Goal: Task Accomplishment & Management: Use online tool/utility

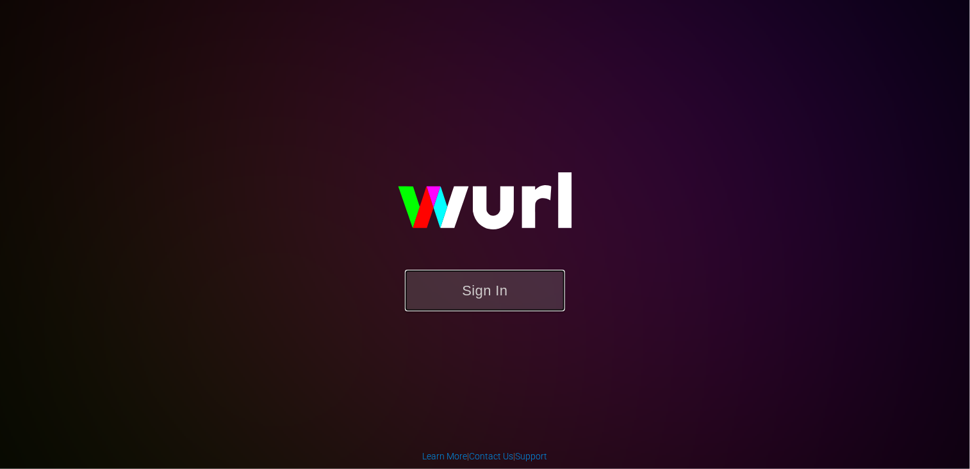
click at [499, 282] on button "Sign In" at bounding box center [485, 291] width 160 height 42
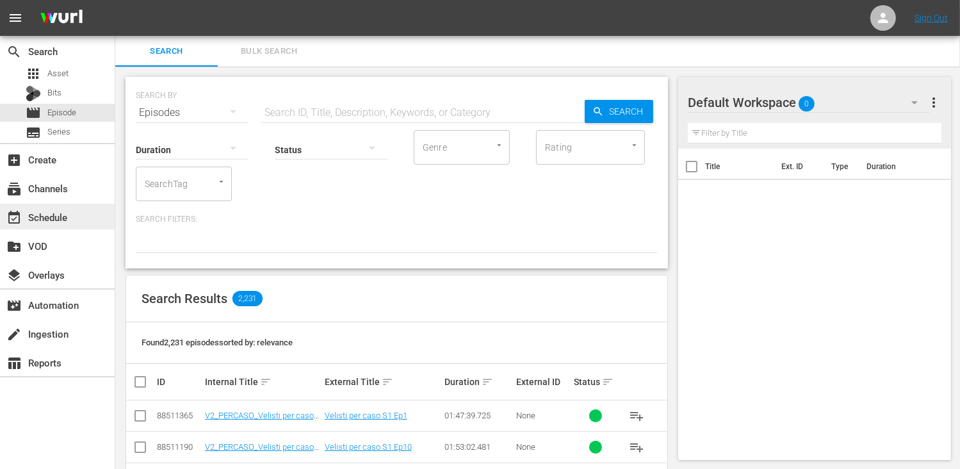
click at [69, 215] on div "event_available Schedule" at bounding box center [36, 215] width 72 height 12
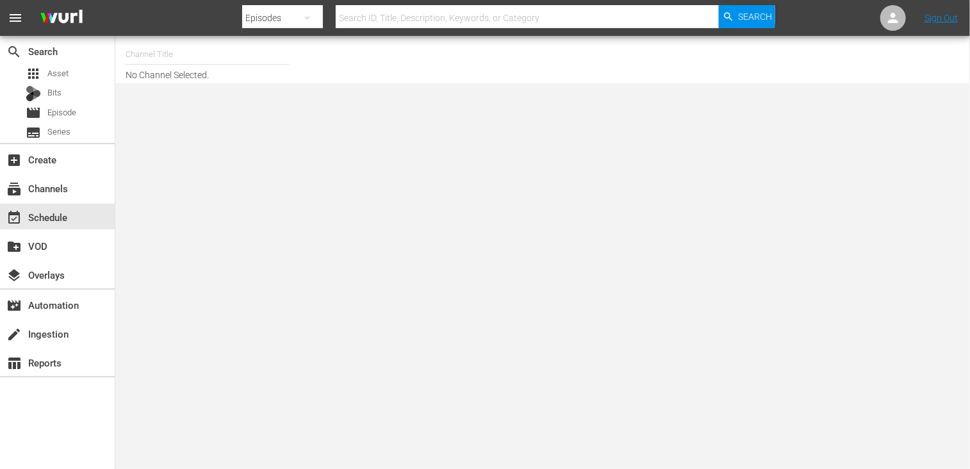
click at [182, 60] on input "text" at bounding box center [208, 54] width 164 height 31
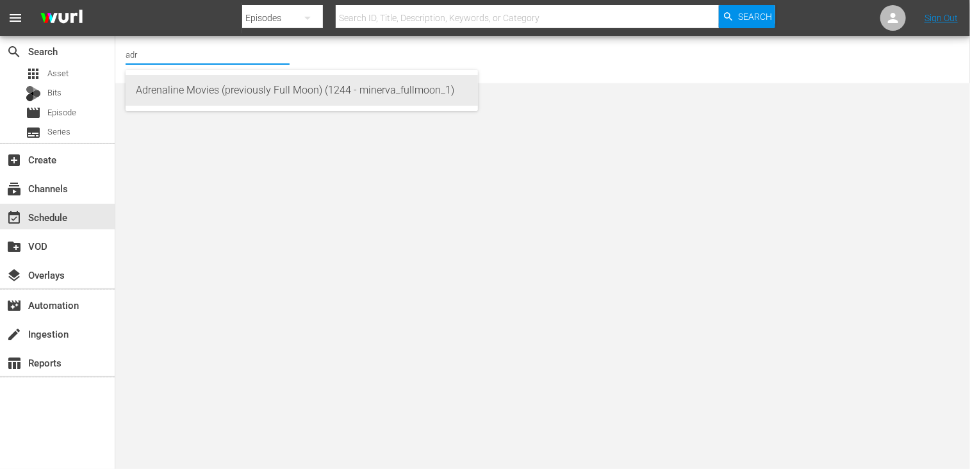
click at [188, 88] on div "Adrenaline Movies (previously Full Moon) (1244 - minerva_fullmoon_1)" at bounding box center [302, 90] width 332 height 31
type input "Adrenaline Movies (previously Full Moon) (1244 - minerva_fullmoon_1)"
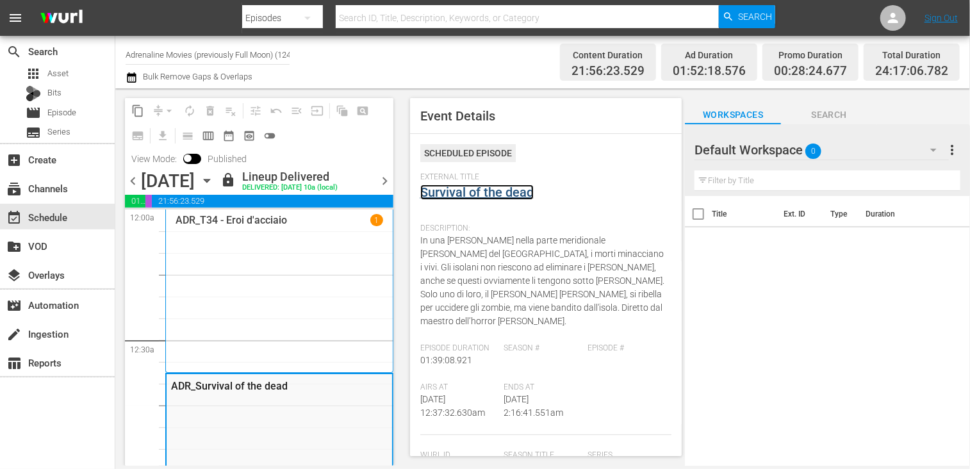
click at [505, 195] on link "Survival of the dead" at bounding box center [476, 191] width 113 height 15
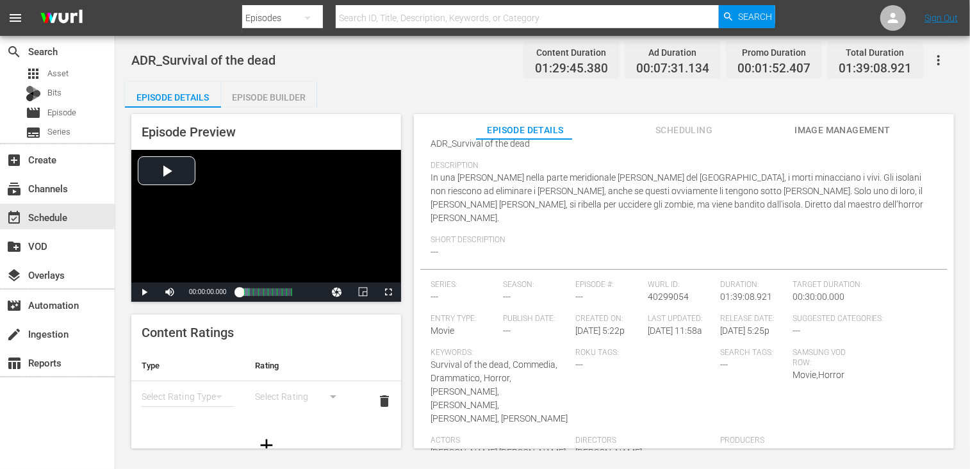
click at [284, 94] on div "Episode Builder" at bounding box center [269, 97] width 96 height 31
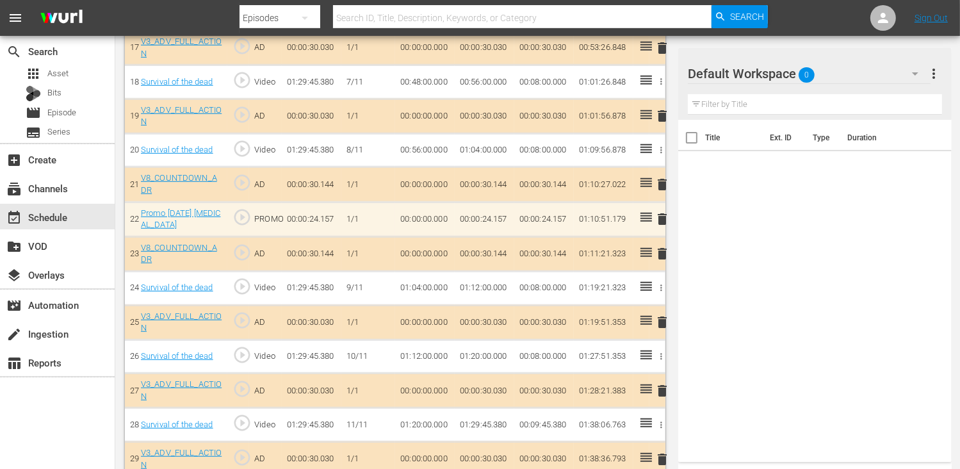
scroll to position [1012, 0]
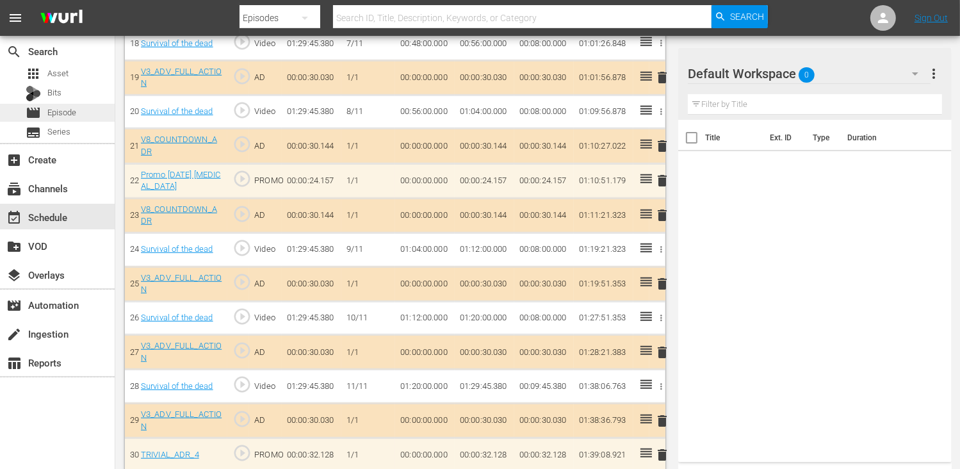
click at [68, 118] on span "Episode" at bounding box center [61, 112] width 29 height 13
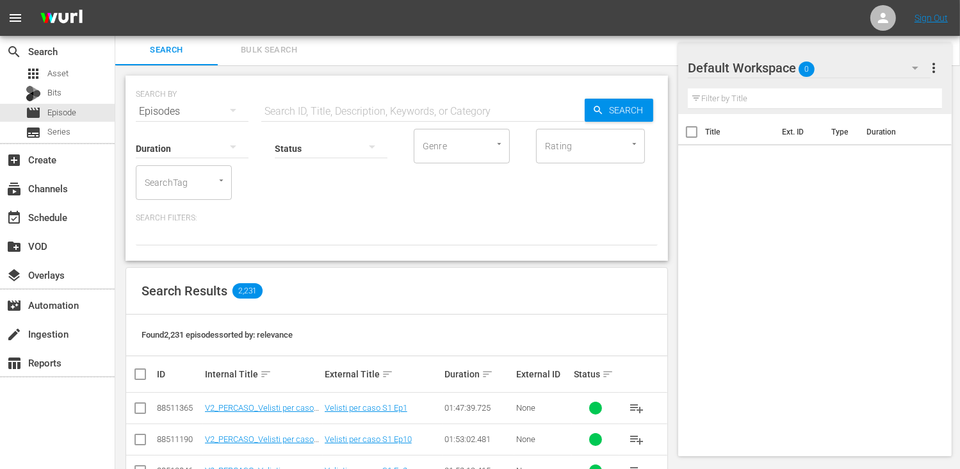
scroll to position [604, 0]
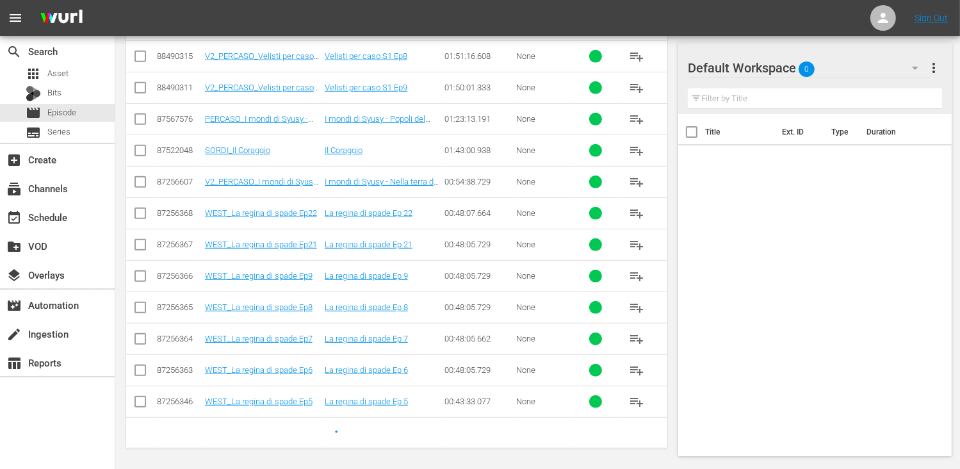
click at [321, 115] on td "PERCASO_I mondi di Syusy - Etruschi: popoli del mare" at bounding box center [263, 118] width 120 height 31
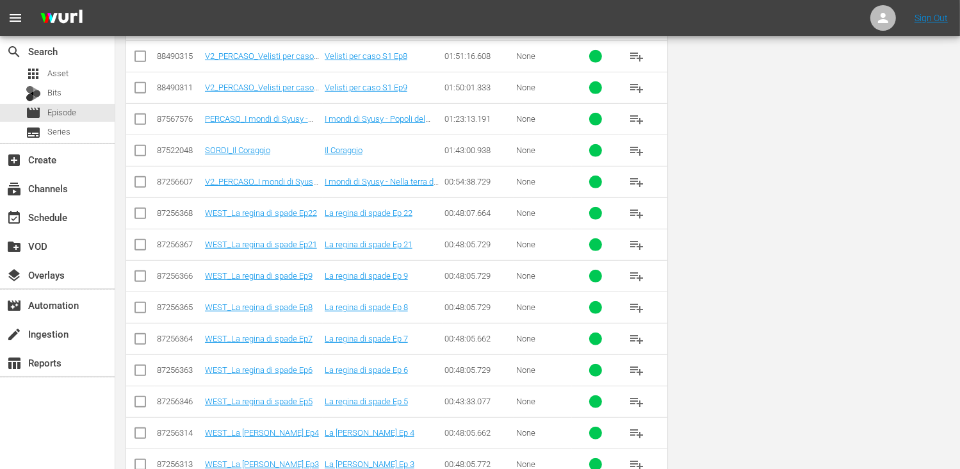
scroll to position [0, 0]
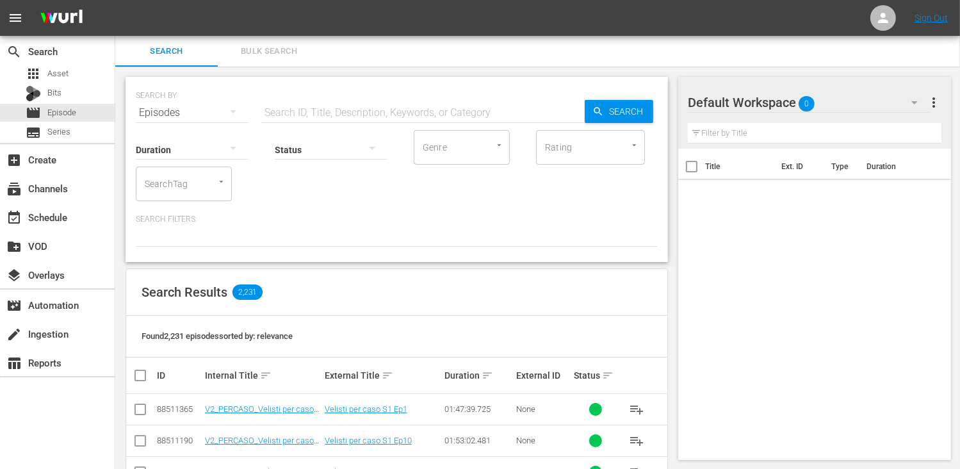
click at [282, 120] on div "Status" at bounding box center [331, 141] width 113 height 46
click at [289, 112] on input "text" at bounding box center [422, 112] width 323 height 31
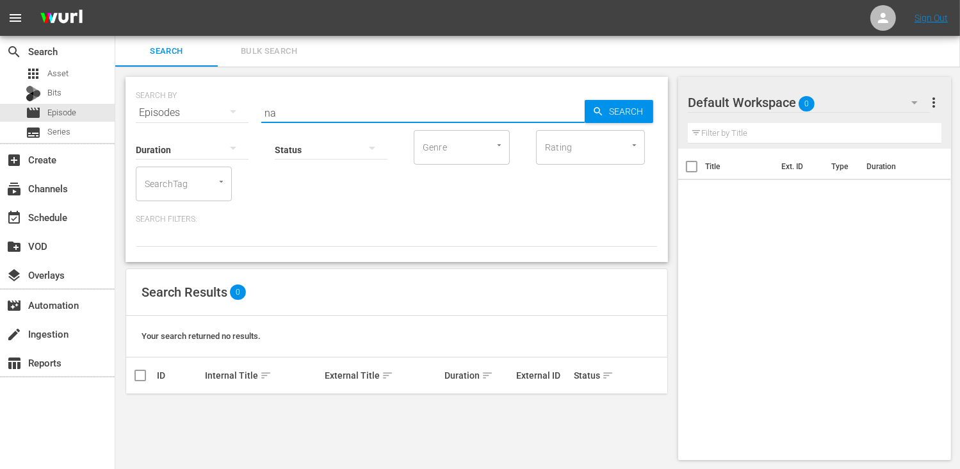
type input "n"
click at [461, 149] on input "Genre" at bounding box center [443, 147] width 49 height 23
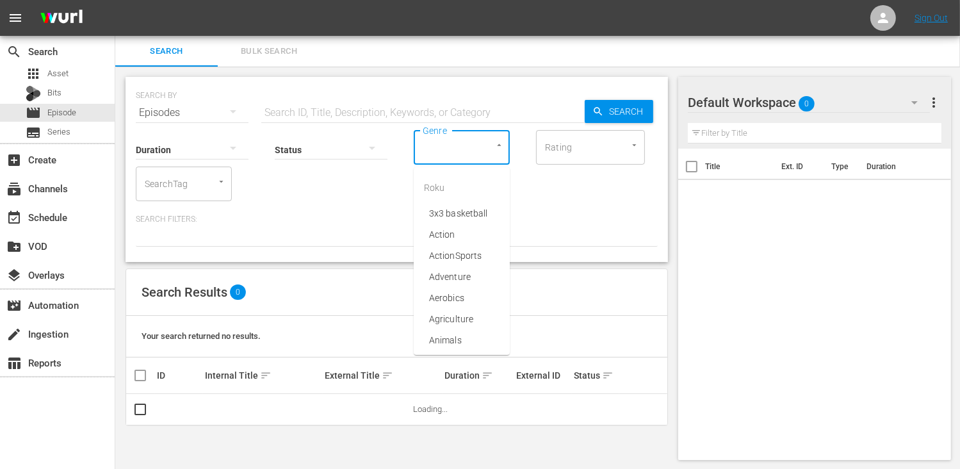
click at [475, 153] on div "Genre" at bounding box center [462, 147] width 96 height 35
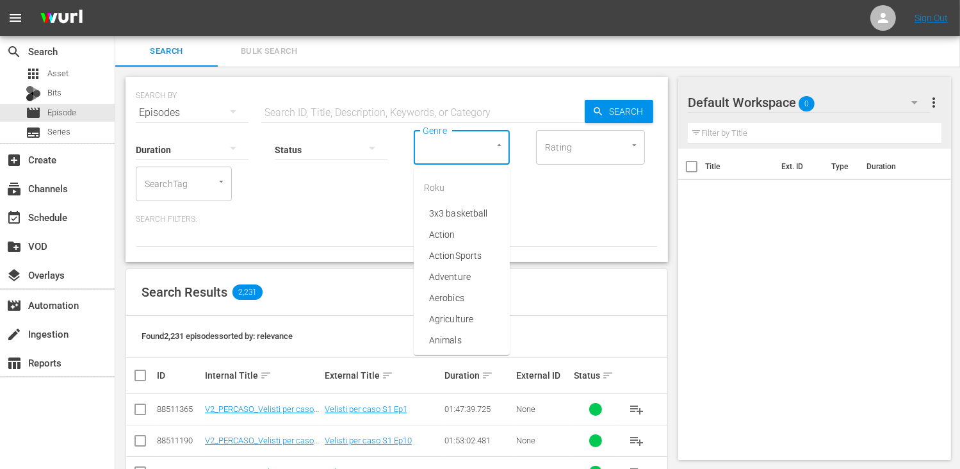
click at [565, 197] on div "Duration Status Genre Genre Rating Rating SearchTag SearchTag" at bounding box center [397, 164] width 522 height 73
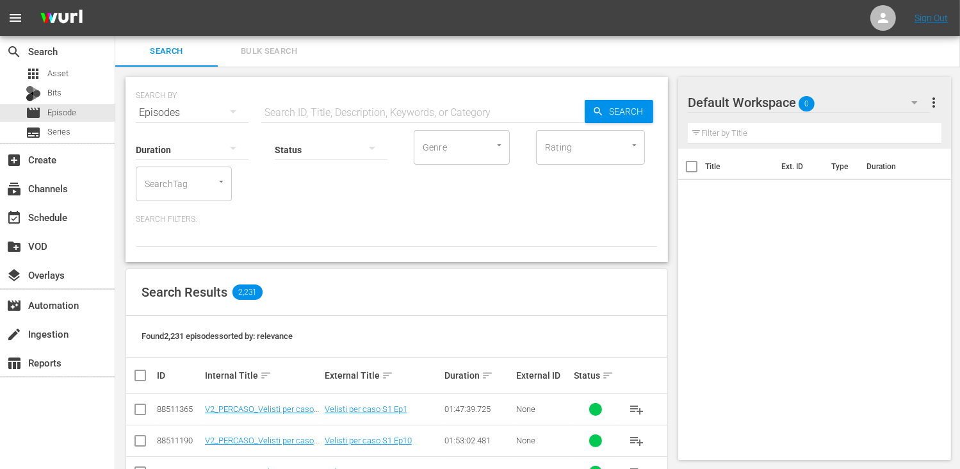
click at [473, 150] on div "Genre" at bounding box center [462, 147] width 96 height 35
click at [497, 147] on icon "Open" at bounding box center [499, 145] width 10 height 10
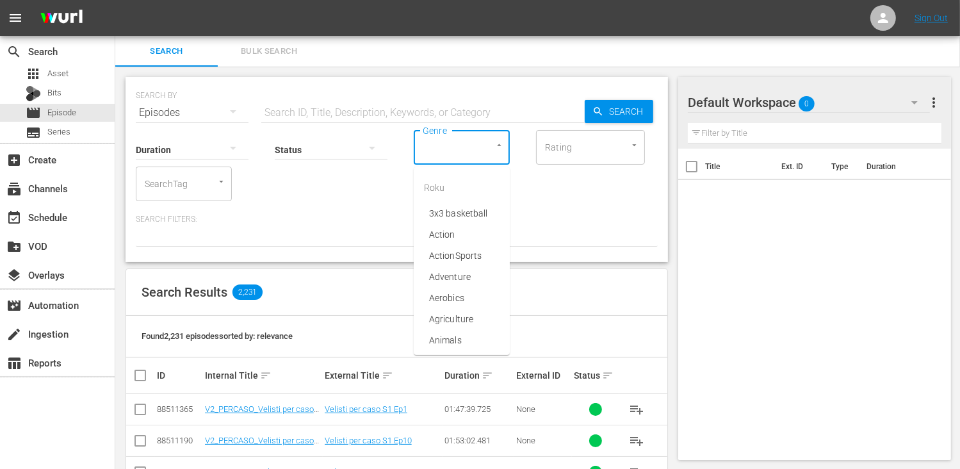
click at [530, 204] on div "Duration Status Genre Genre Rating Rating SearchTag SearchTag Search Filters:" at bounding box center [397, 187] width 522 height 118
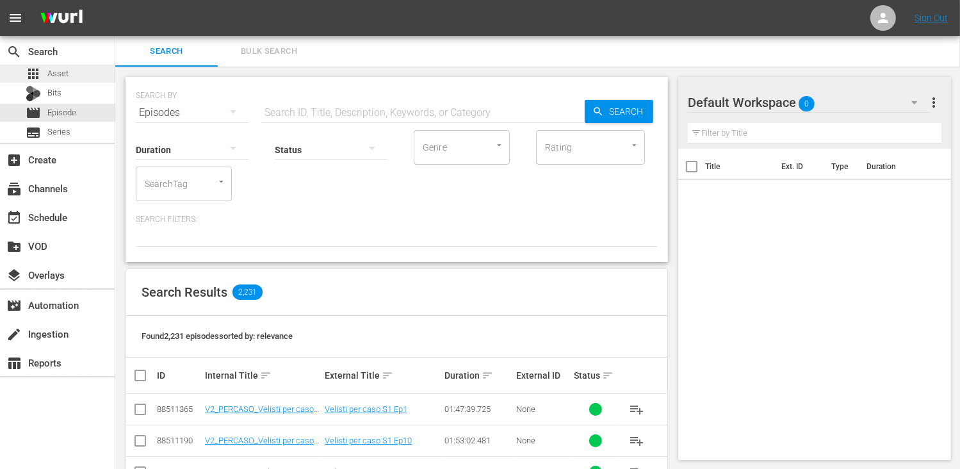
click at [69, 79] on div "apps Asset" at bounding box center [57, 74] width 115 height 18
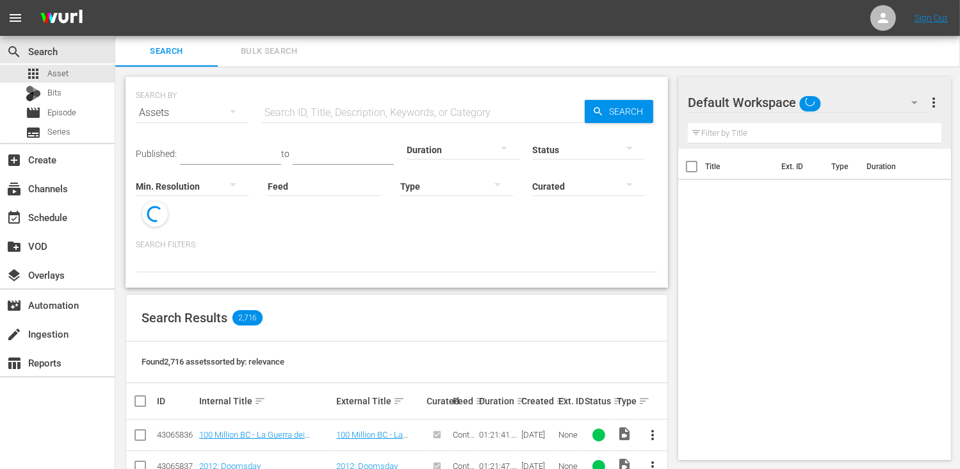
click at [499, 188] on icon "button" at bounding box center [497, 184] width 15 height 15
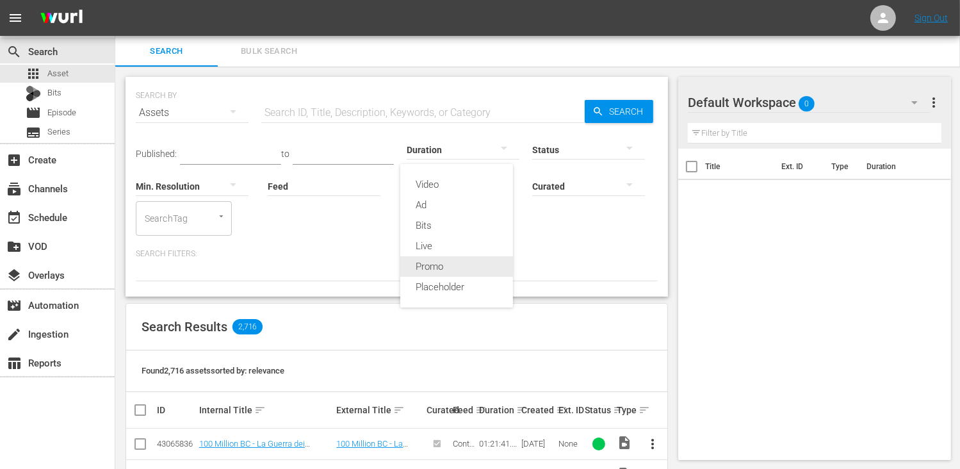
click at [475, 266] on div "Promo" at bounding box center [456, 266] width 113 height 20
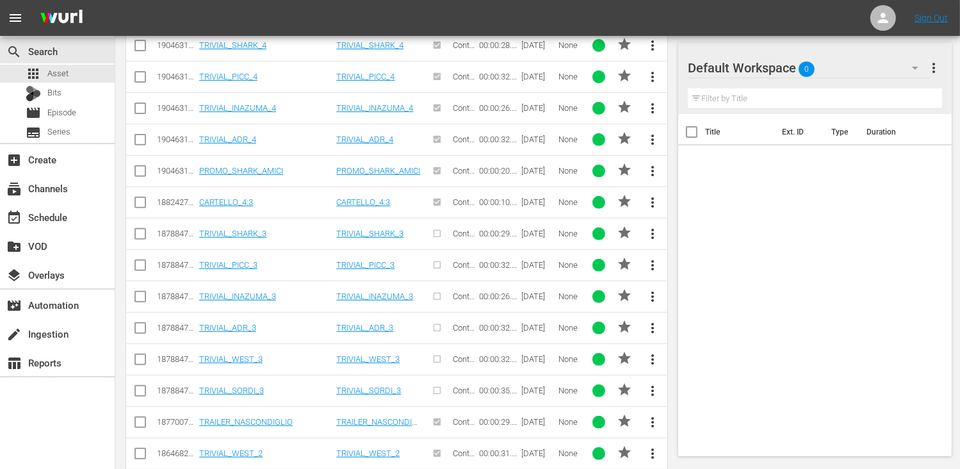
scroll to position [589, 0]
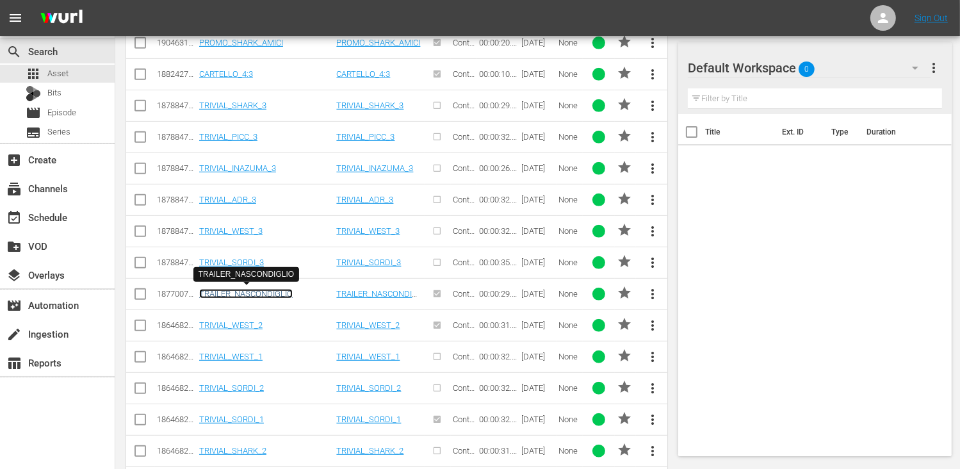
click at [270, 289] on link "TRAILER_NASCONDIGLIO" at bounding box center [245, 294] width 93 height 10
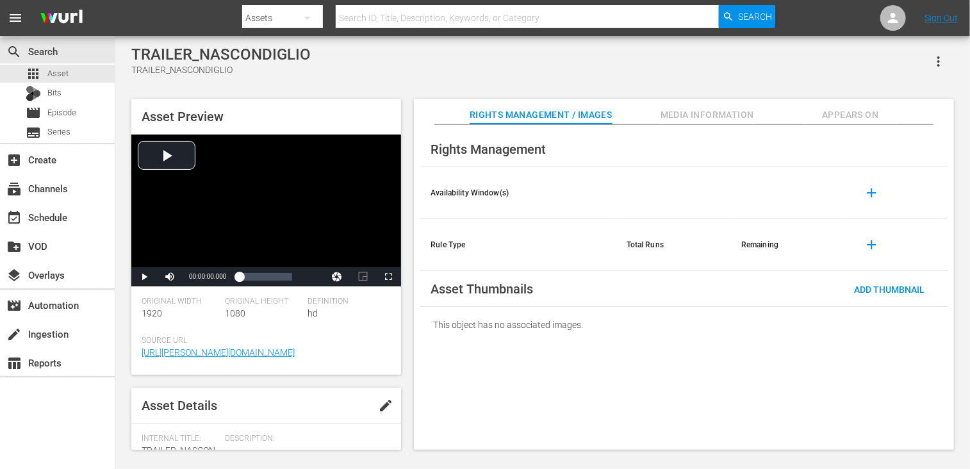
click at [697, 116] on span "Media Information" at bounding box center [707, 115] width 96 height 16
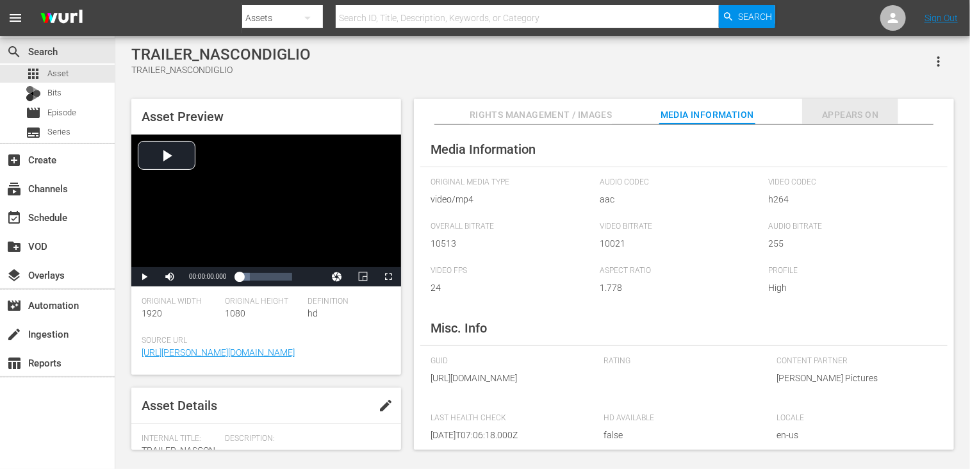
click at [874, 124] on button "Appears On" at bounding box center [850, 112] width 96 height 26
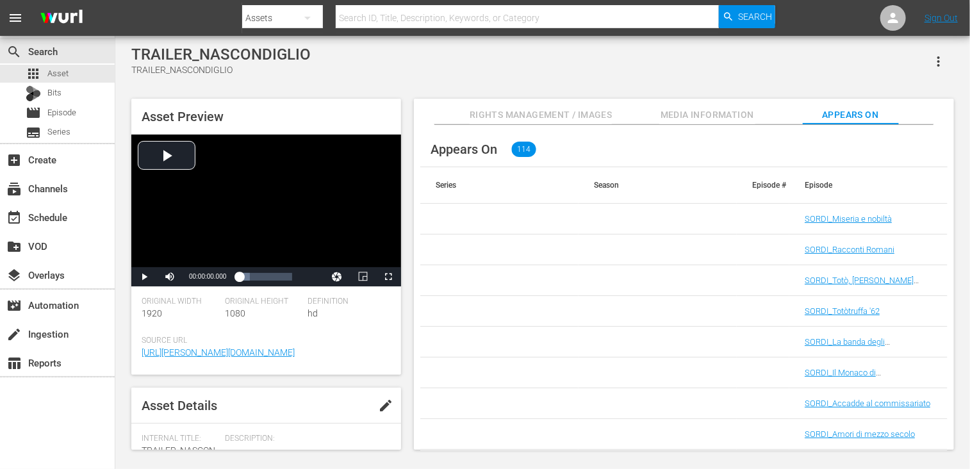
click at [863, 112] on span "Appears On" at bounding box center [850, 115] width 96 height 16
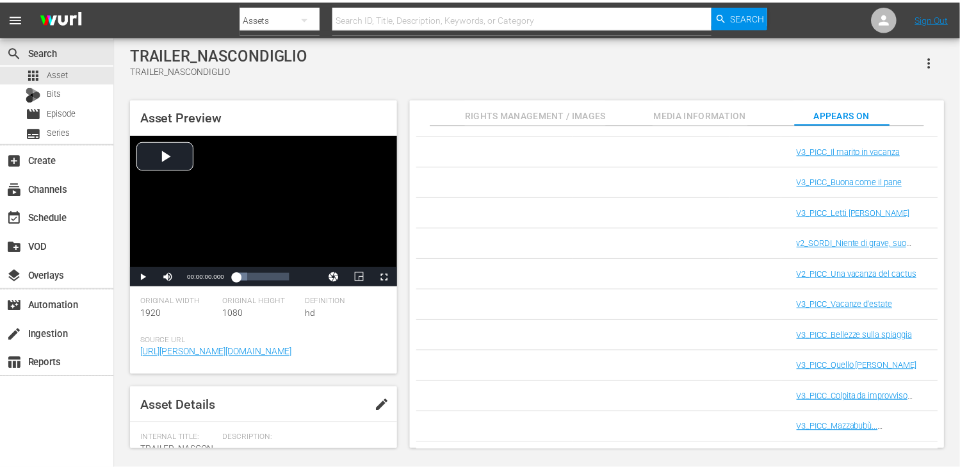
scroll to position [1022, 0]
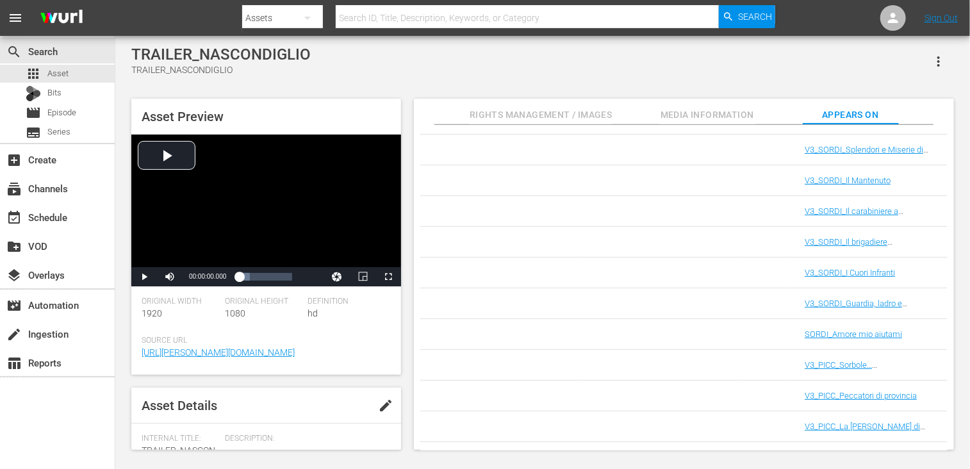
click at [524, 115] on span "Rights Management / Images" at bounding box center [540, 115] width 142 height 16
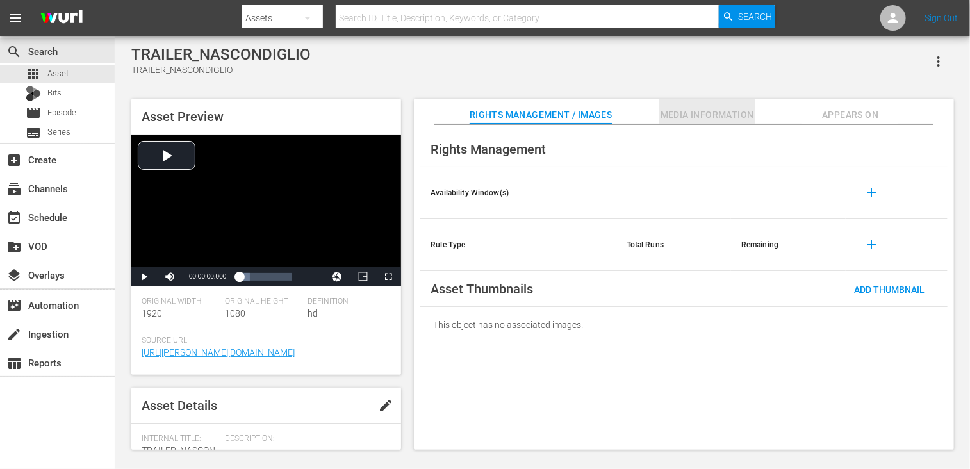
click at [721, 107] on button "Media Information" at bounding box center [707, 112] width 96 height 26
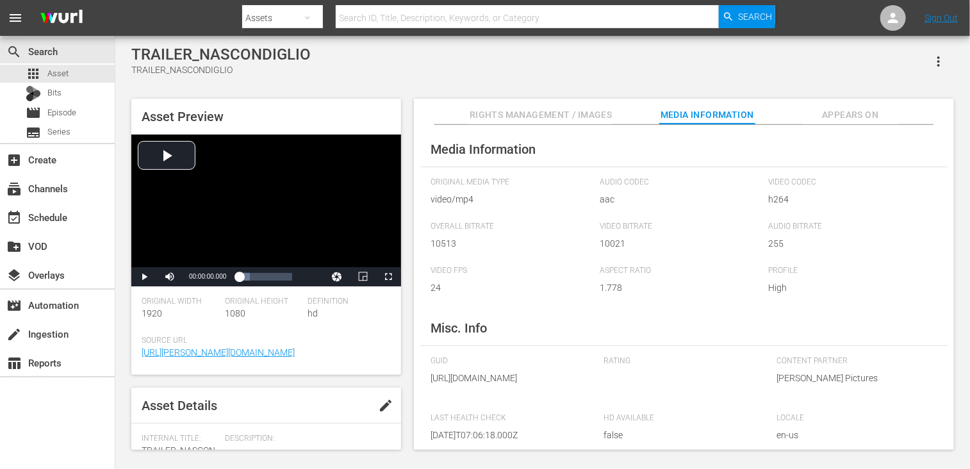
click at [838, 99] on button "Appears On" at bounding box center [850, 112] width 96 height 26
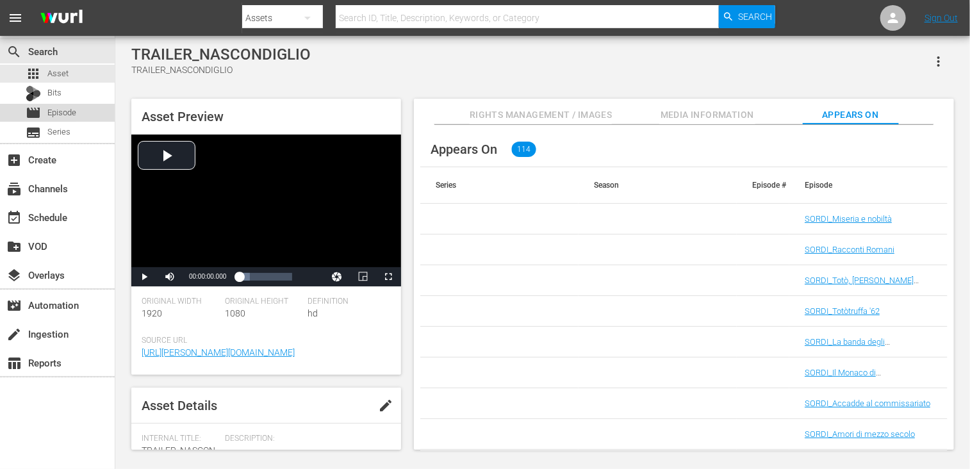
click at [64, 112] on span "Episode" at bounding box center [61, 112] width 29 height 13
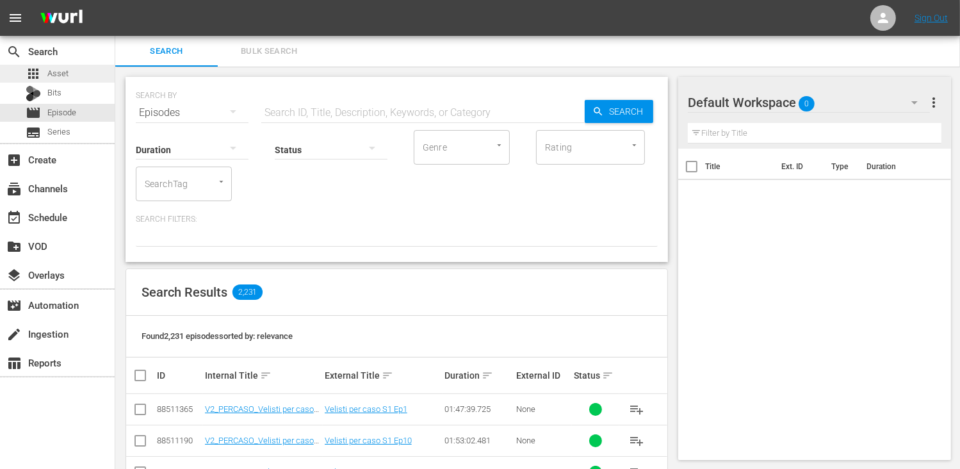
click at [69, 77] on div "apps Asset" at bounding box center [57, 74] width 115 height 18
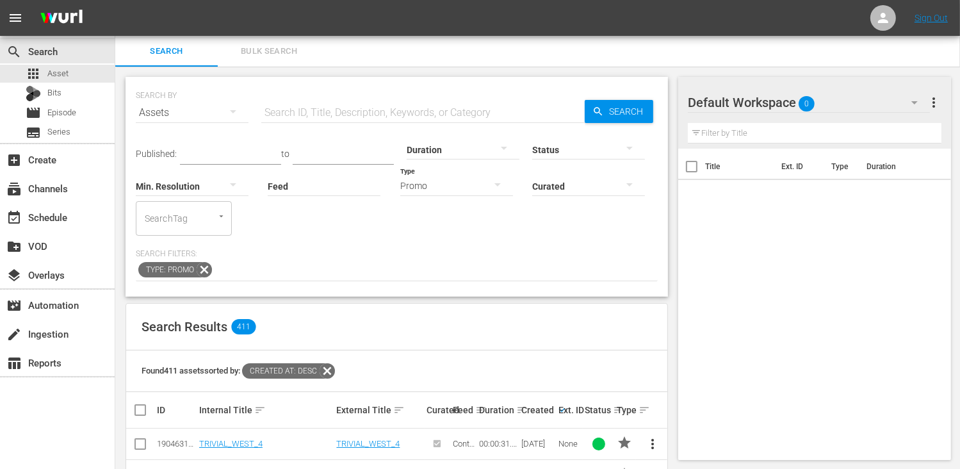
click at [347, 119] on input "text" at bounding box center [422, 112] width 323 height 31
type input "boudica"
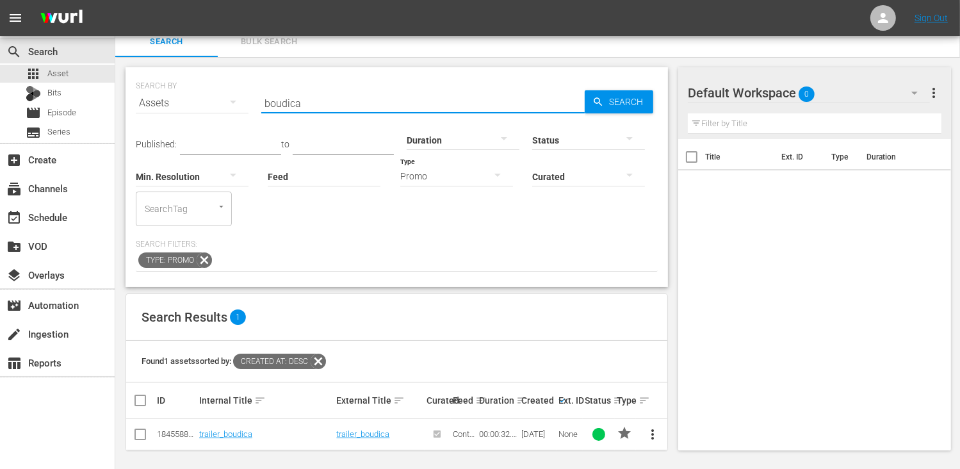
scroll to position [13, 0]
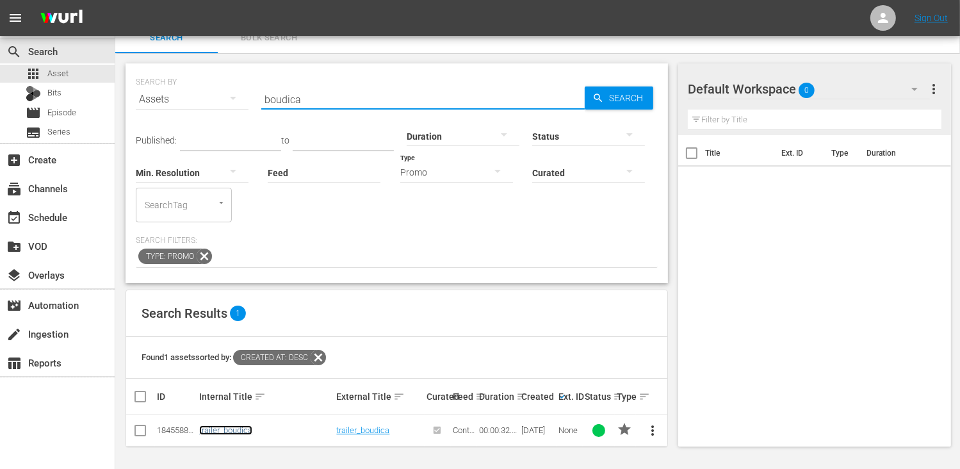
click at [231, 432] on link "trailer_boudica" at bounding box center [225, 430] width 53 height 10
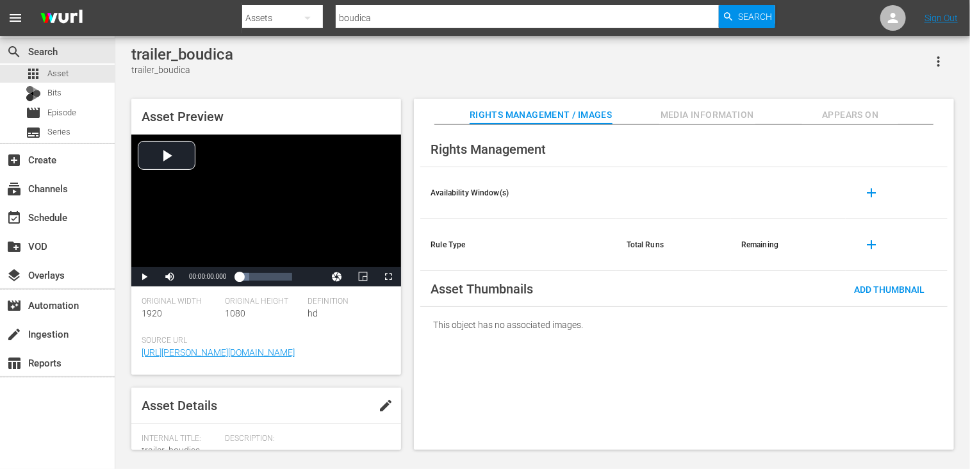
click at [834, 108] on span "Appears On" at bounding box center [850, 115] width 96 height 16
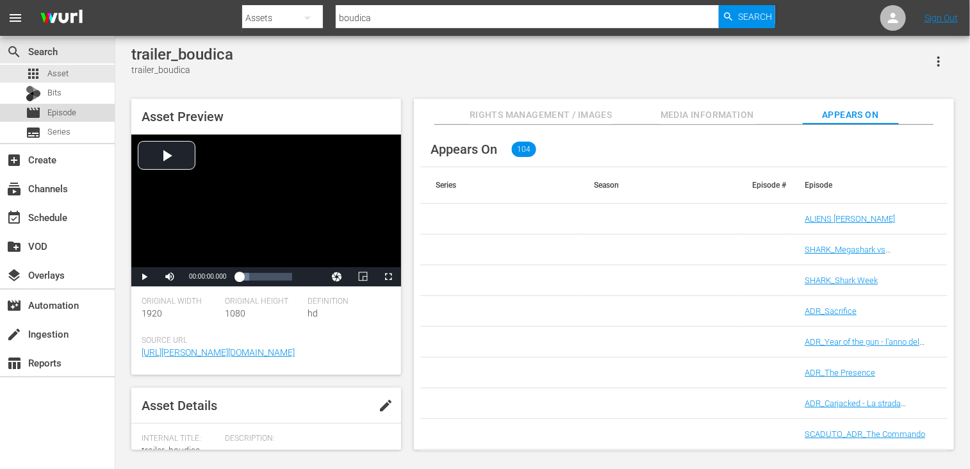
click at [69, 118] on span "Episode" at bounding box center [61, 112] width 29 height 13
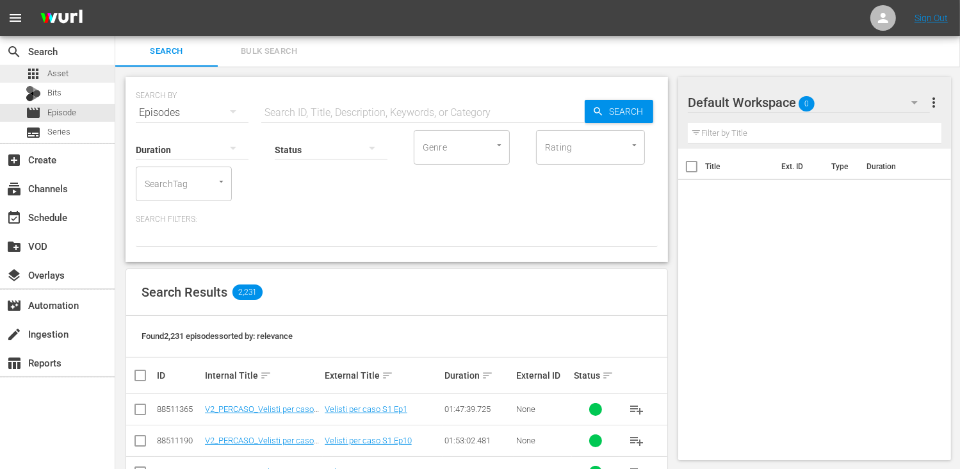
click at [61, 69] on span "Asset" at bounding box center [57, 73] width 21 height 13
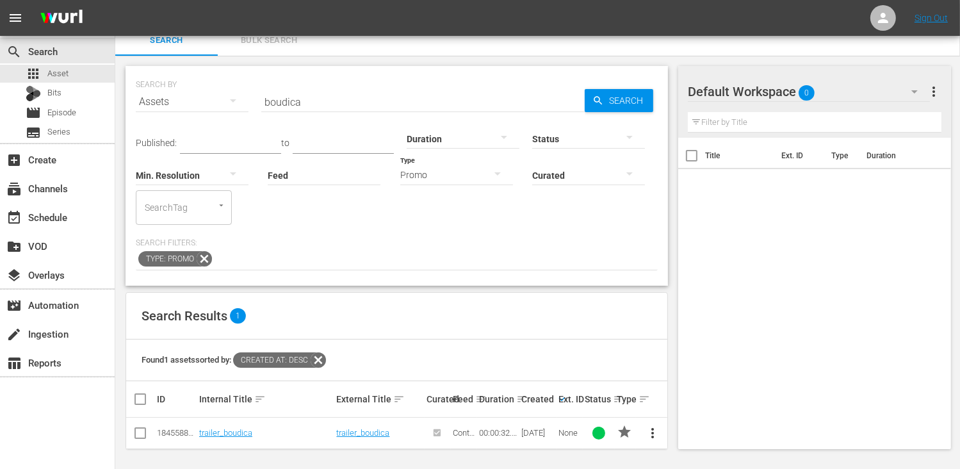
scroll to position [13, 0]
